Goal: Register for event/course

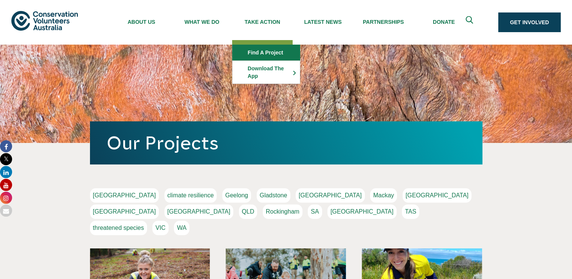
click at [269, 54] on link "Find a project" at bounding box center [266, 52] width 67 height 15
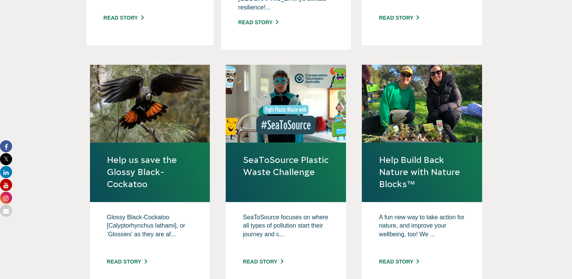
scroll to position [669, 0]
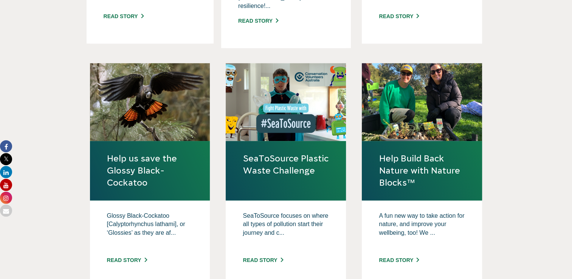
click at [293, 152] on link "SeaToSource Plastic Waste Challenge" at bounding box center [286, 164] width 86 height 24
